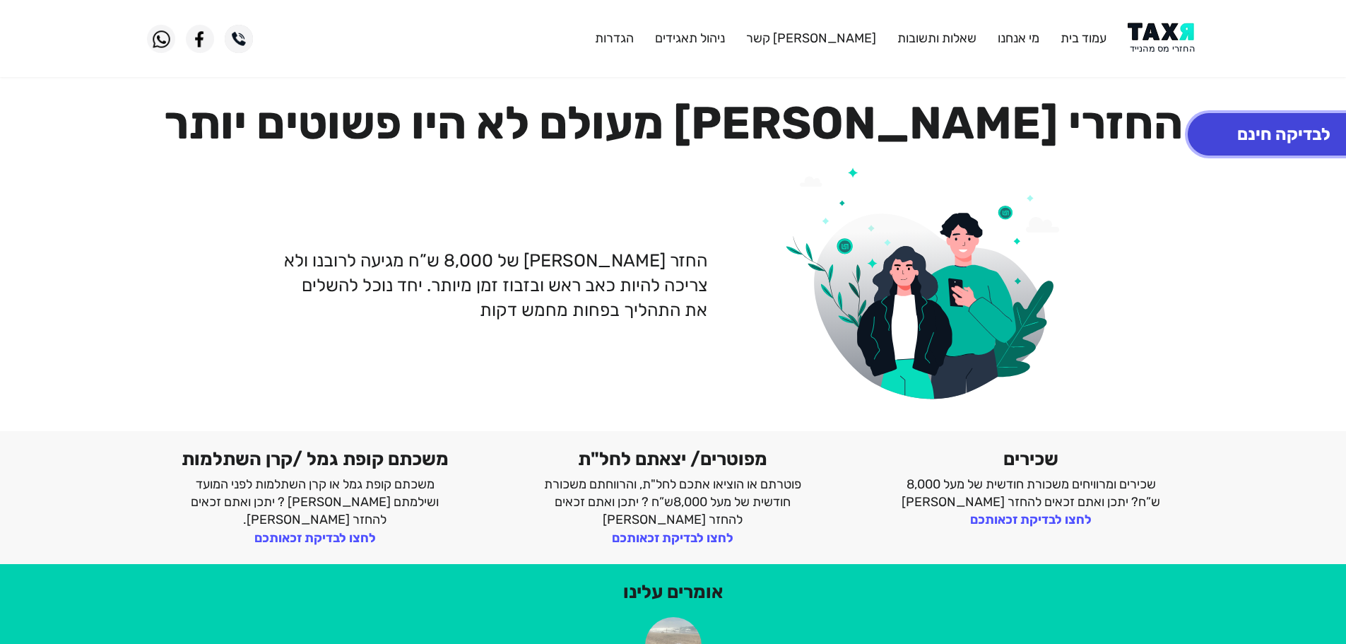
click at [1244, 134] on button "לבדיקה חינם" at bounding box center [1284, 134] width 192 height 42
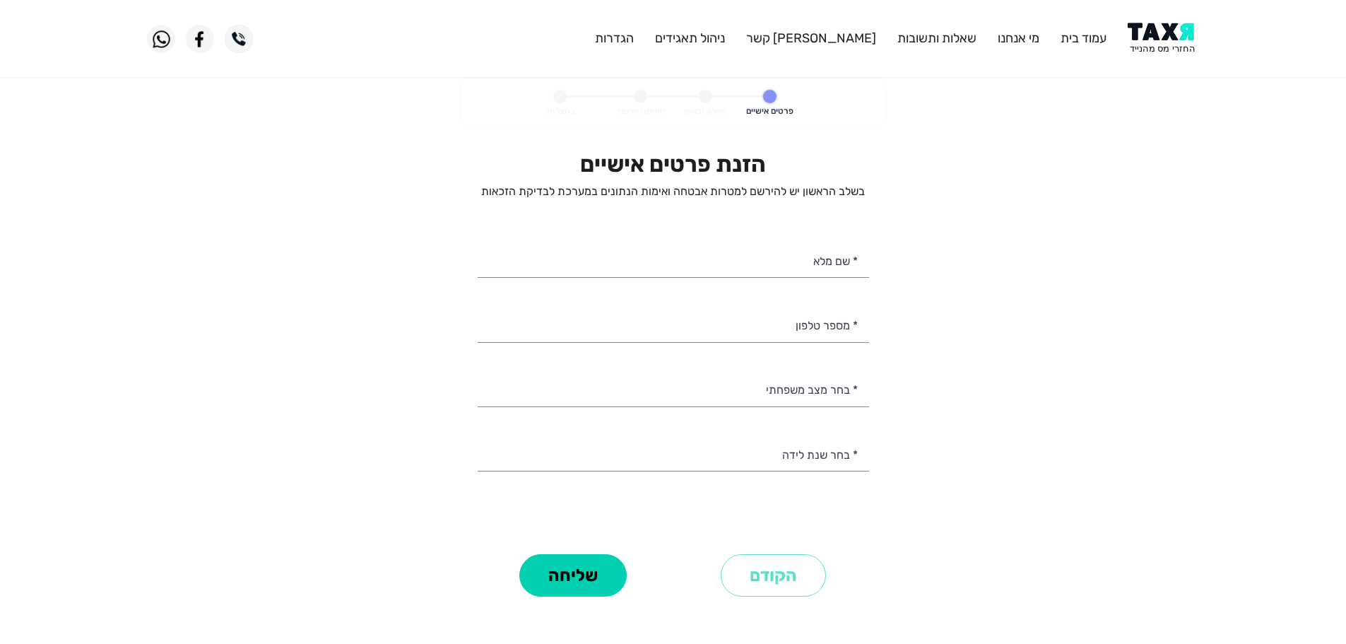
select select
click at [1177, 22] on header "עמוד בית מי אנחנו שאלות ותשובות [PERSON_NAME] קשר ניהול תאגידים הגדרות" at bounding box center [673, 38] width 1346 height 77
click at [1163, 47] on img at bounding box center [1163, 39] width 71 height 32
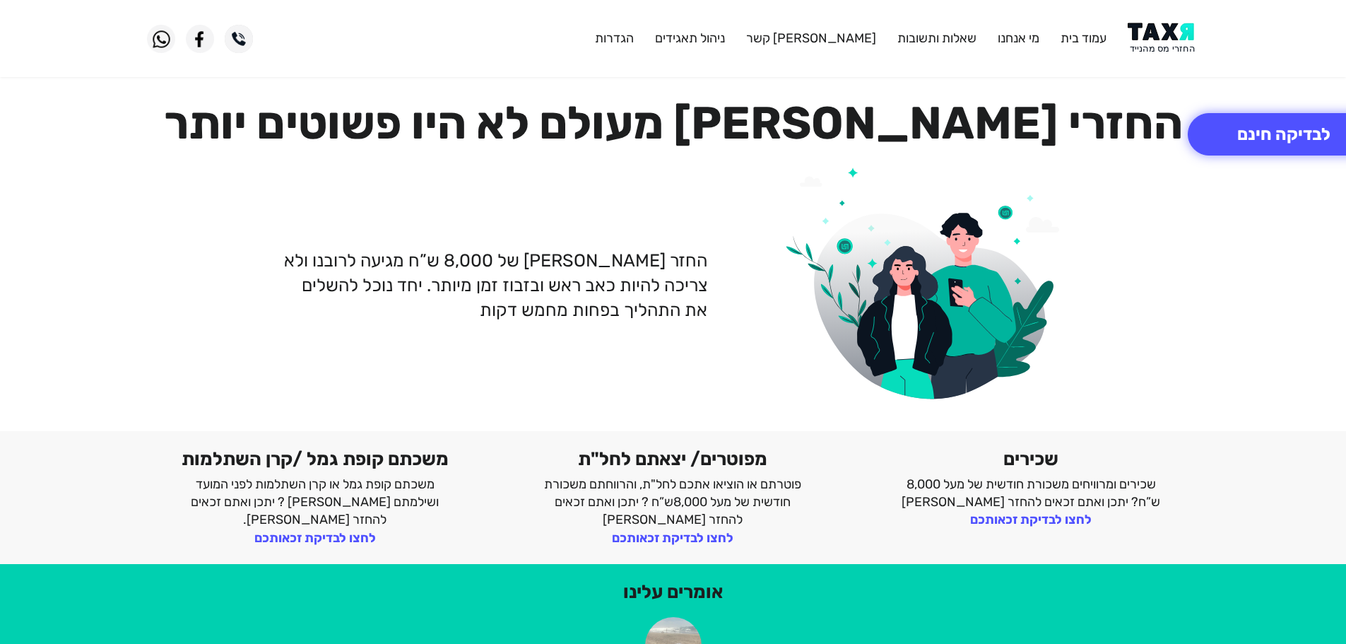
click at [1151, 43] on img at bounding box center [1163, 39] width 71 height 32
